Goal: Task Accomplishment & Management: Manage account settings

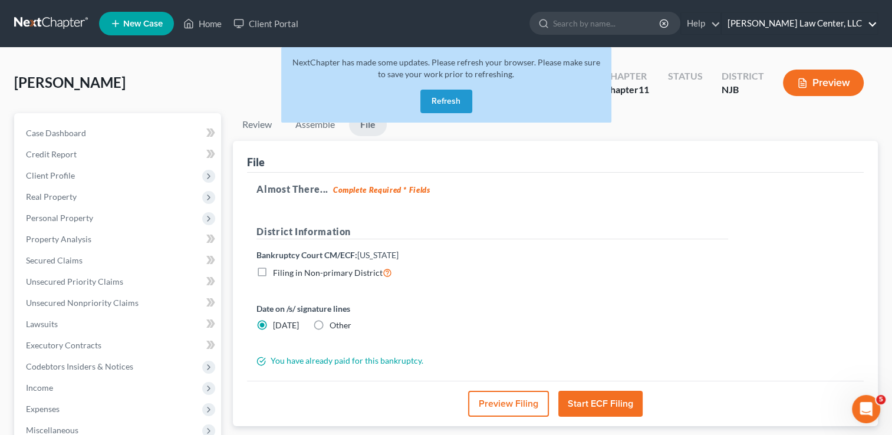
click at [837, 17] on link "Davis Law Center, LLC" at bounding box center [800, 23] width 156 height 21
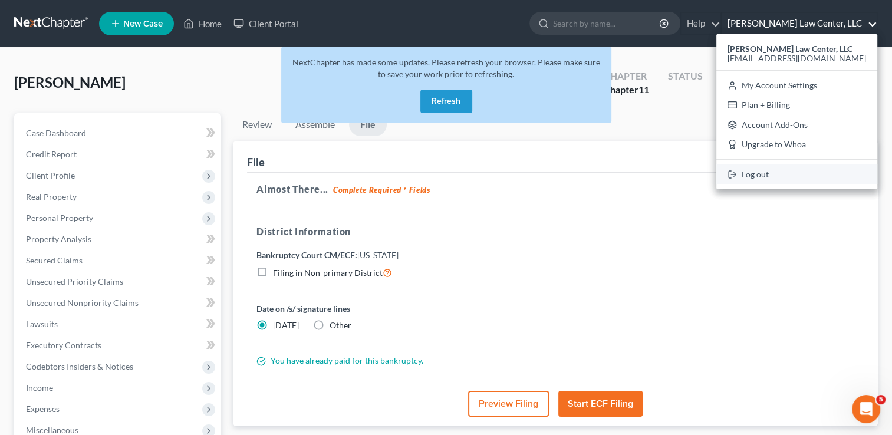
click at [802, 169] on link "Log out" at bounding box center [796, 175] width 161 height 20
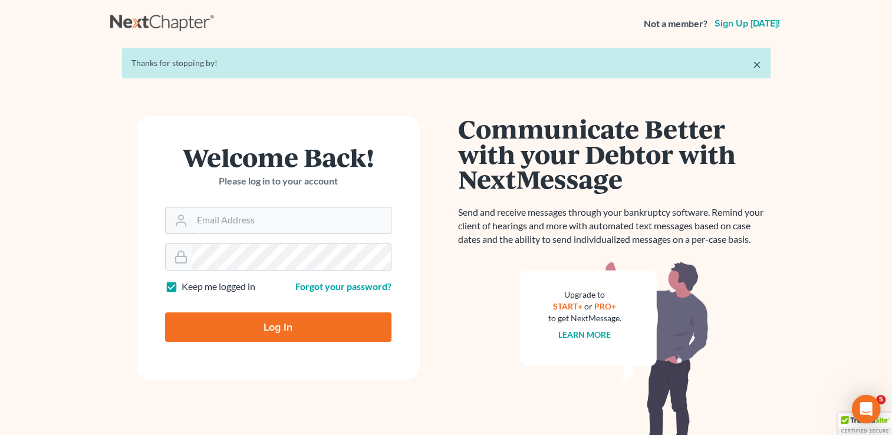
type input "[EMAIL_ADDRESS][DOMAIN_NAME]"
click at [324, 324] on input "Log In" at bounding box center [278, 326] width 226 height 29
type input "Thinking..."
